Goal: Ask a question: Seek information or help from site administrators or community

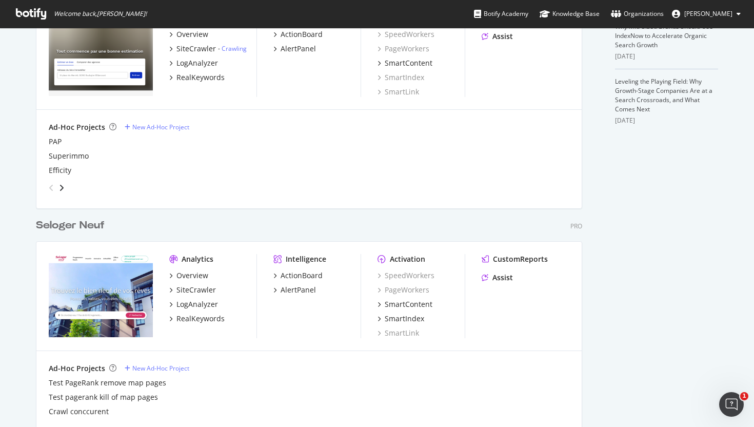
scroll to position [658, 0]
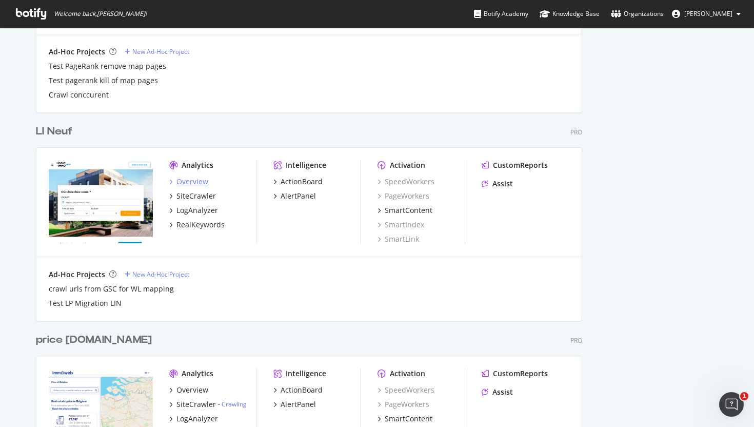
click at [188, 185] on div "Overview" at bounding box center [193, 182] width 32 height 10
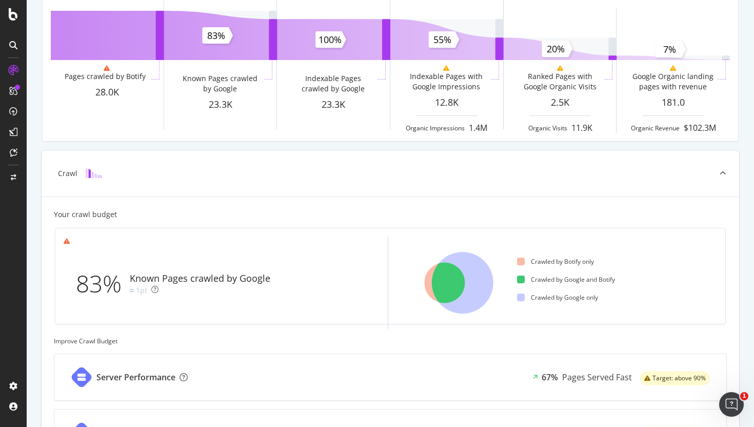
scroll to position [76, 0]
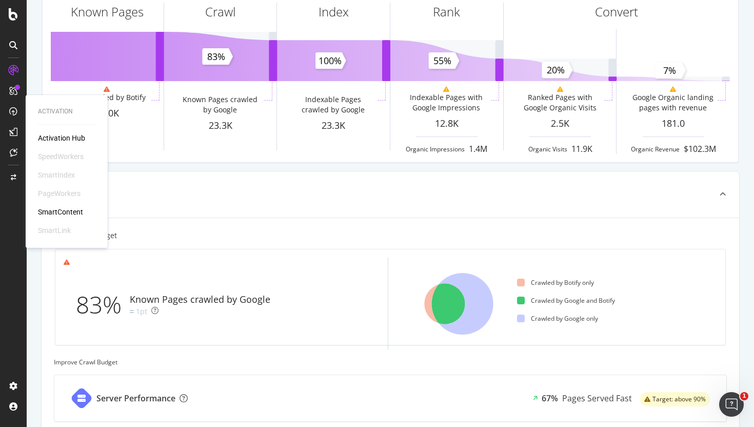
click at [57, 209] on div "SmartContent" at bounding box center [60, 212] width 45 height 10
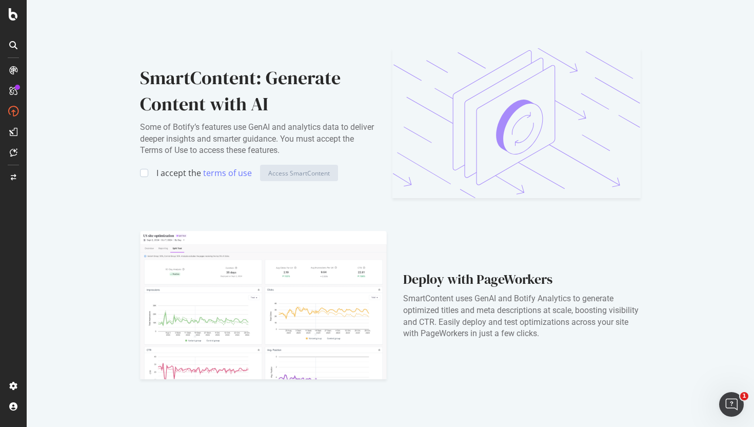
click at [148, 174] on div "I accept the terms of use Access SmartContent" at bounding box center [258, 173] width 236 height 16
click at [144, 173] on div at bounding box center [144, 173] width 8 height 8
click at [285, 174] on div "Access SmartContent" at bounding box center [299, 173] width 62 height 9
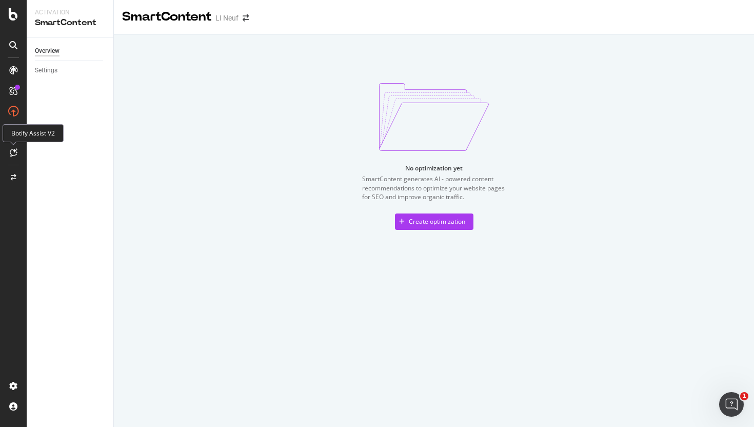
click at [8, 153] on div at bounding box center [13, 152] width 16 height 16
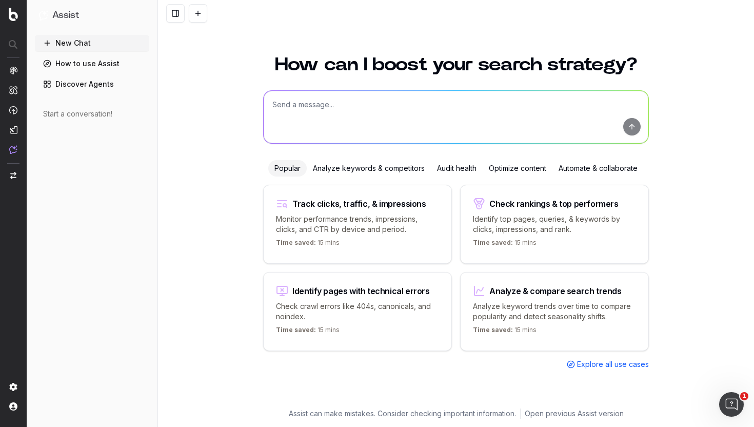
click at [360, 164] on div "Analyze keywords & competitors" at bounding box center [369, 168] width 124 height 16
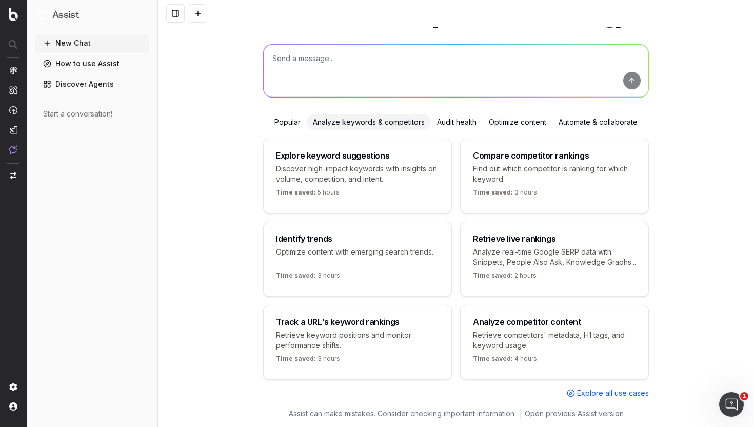
scroll to position [69, 0]
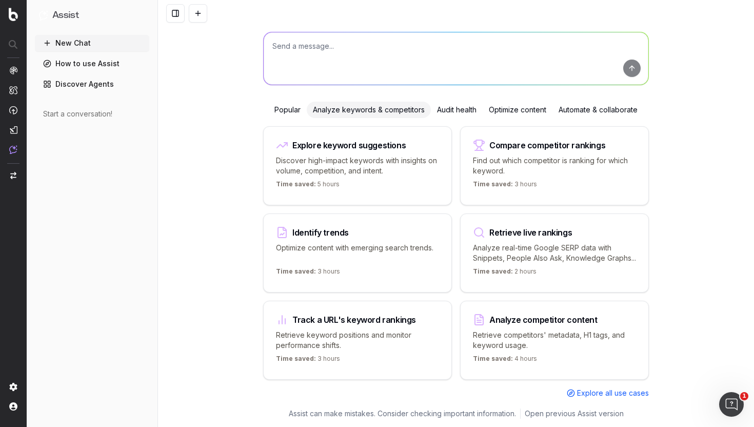
click at [457, 104] on div "Audit health" at bounding box center [457, 110] width 52 height 16
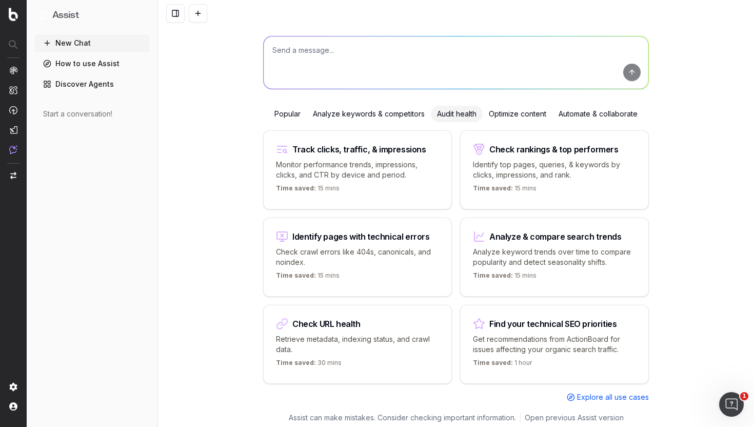
scroll to position [59, 0]
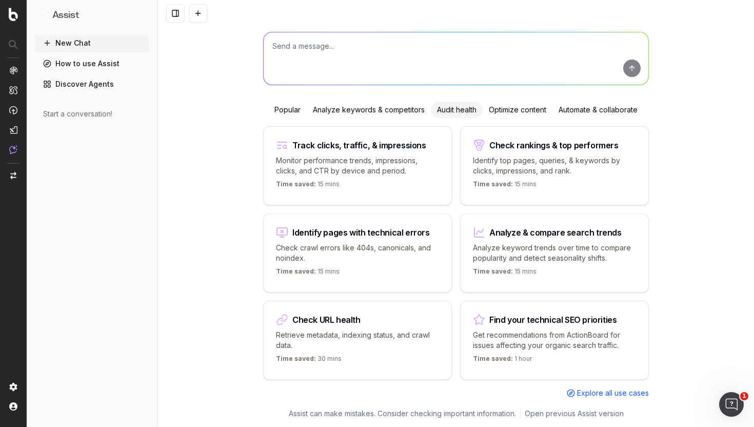
click at [385, 149] on div "Track clicks, traffic, & impressions" at bounding box center [357, 145] width 163 height 12
type textarea "Change in clicks/CTR/impressions over last 28 days vs last (branded vs non-bran…"
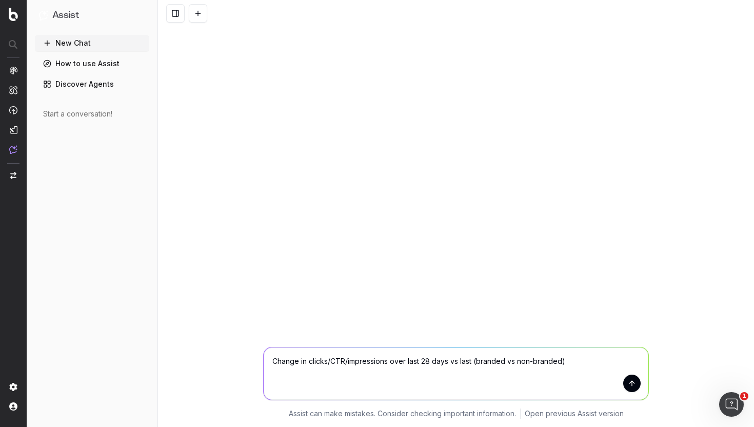
click at [630, 384] on button "submit" at bounding box center [631, 383] width 17 height 17
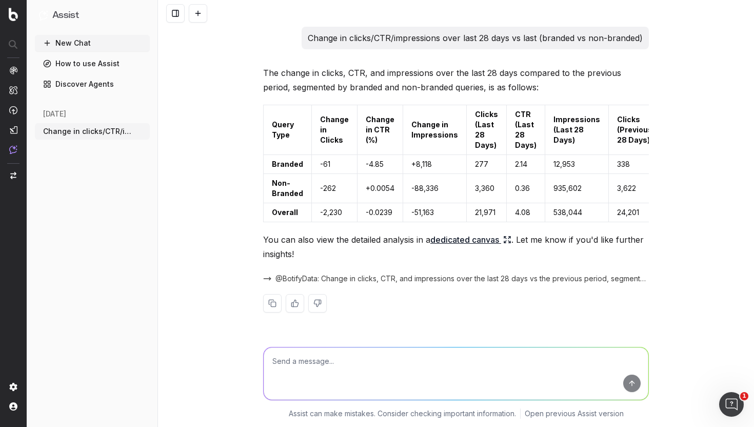
click at [66, 83] on link "Discover Agents" at bounding box center [92, 84] width 115 height 16
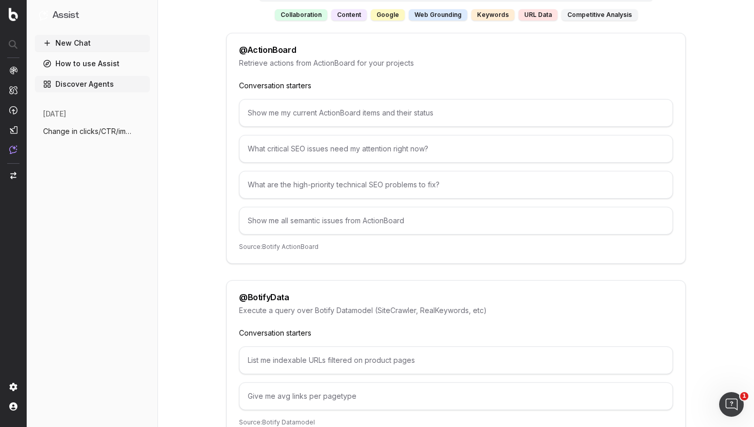
scroll to position [125, 0]
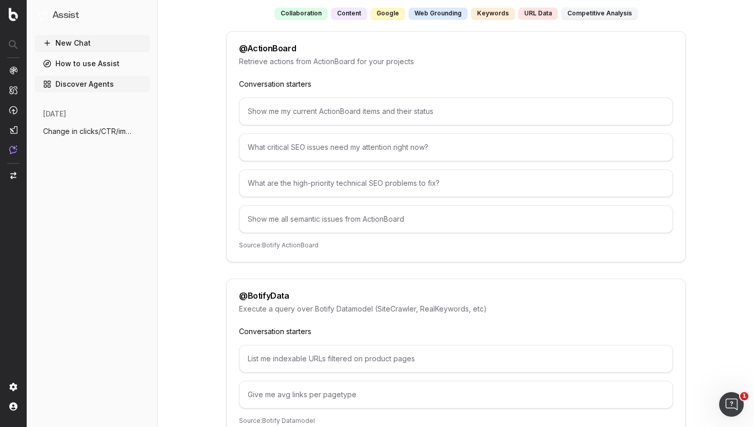
click at [523, 16] on div "URL data" at bounding box center [538, 13] width 39 height 11
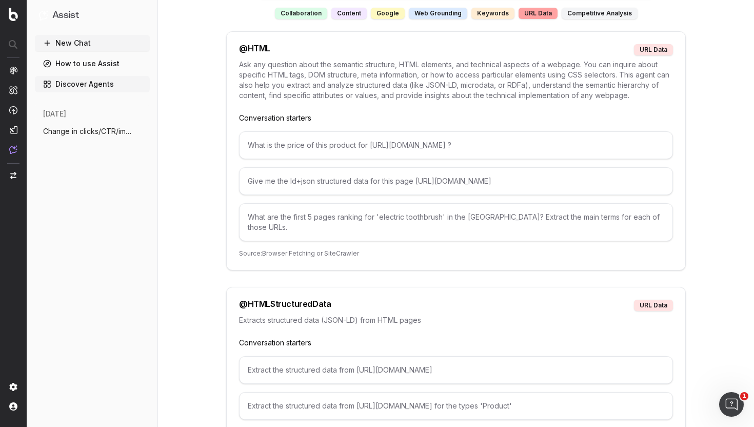
click at [482, 12] on div "keywords" at bounding box center [493, 13] width 43 height 11
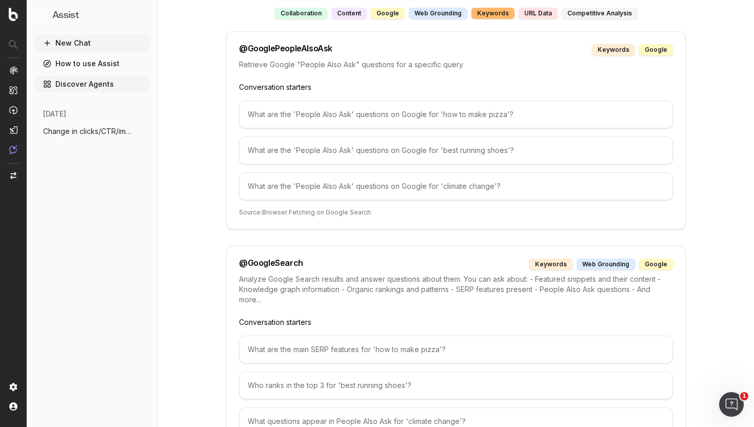
click at [425, 13] on div "web grounding" at bounding box center [438, 13] width 59 height 11
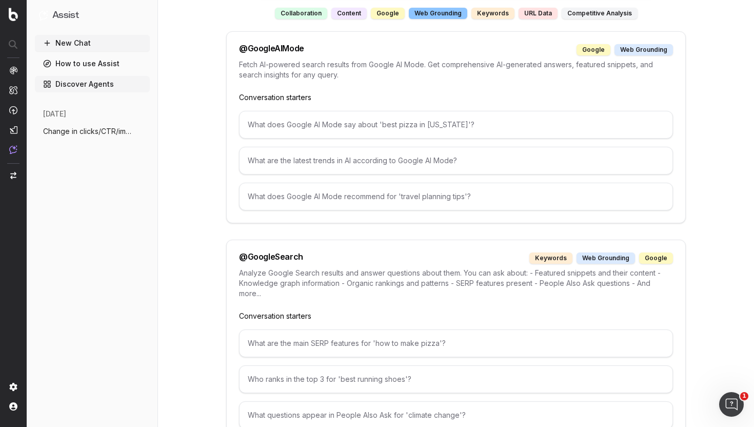
click at [434, 12] on div "web grounding" at bounding box center [438, 13] width 59 height 11
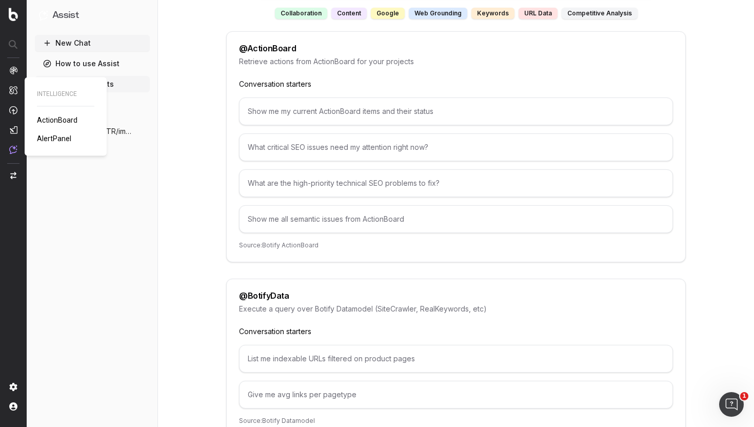
click at [47, 122] on span "ActionBoard" at bounding box center [57, 120] width 41 height 8
